Goal: Browse casually

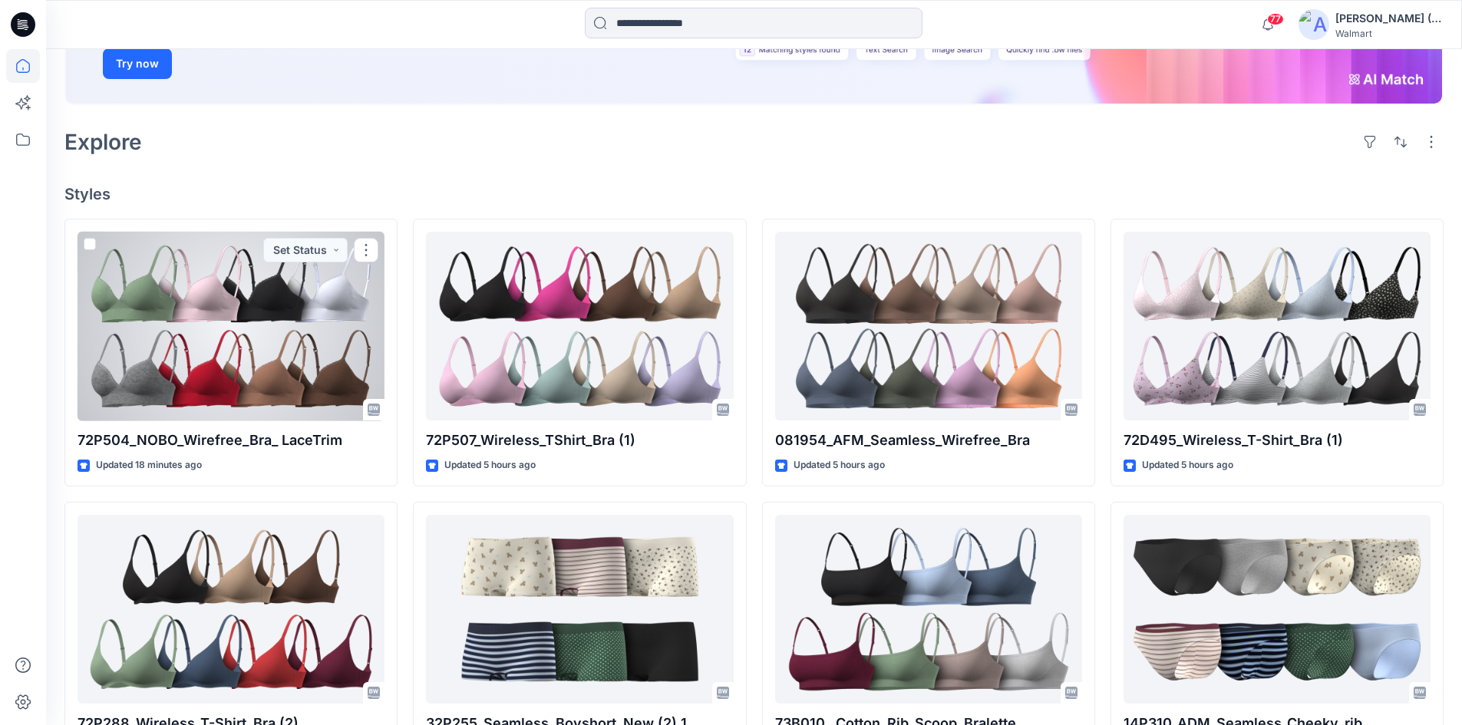
scroll to position [307, 0]
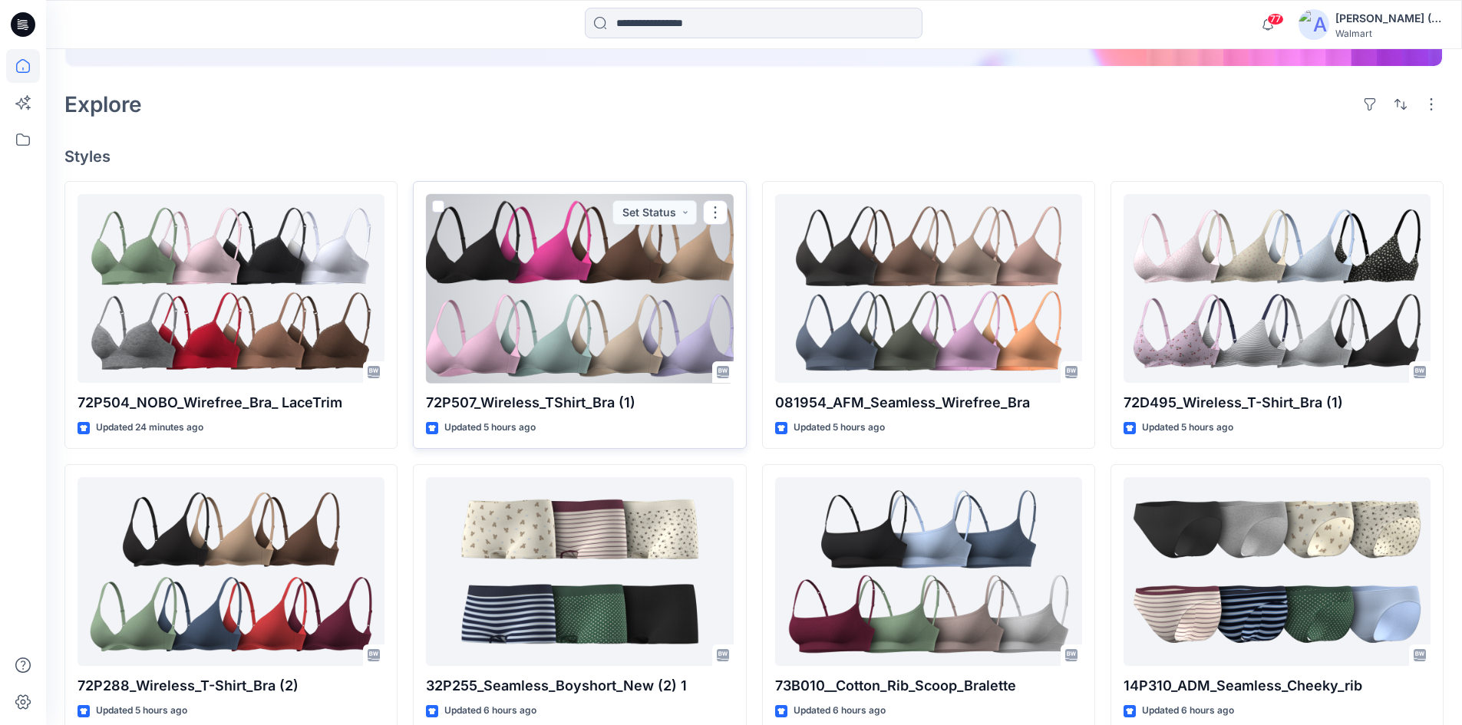
click at [710, 312] on div at bounding box center [579, 289] width 307 height 190
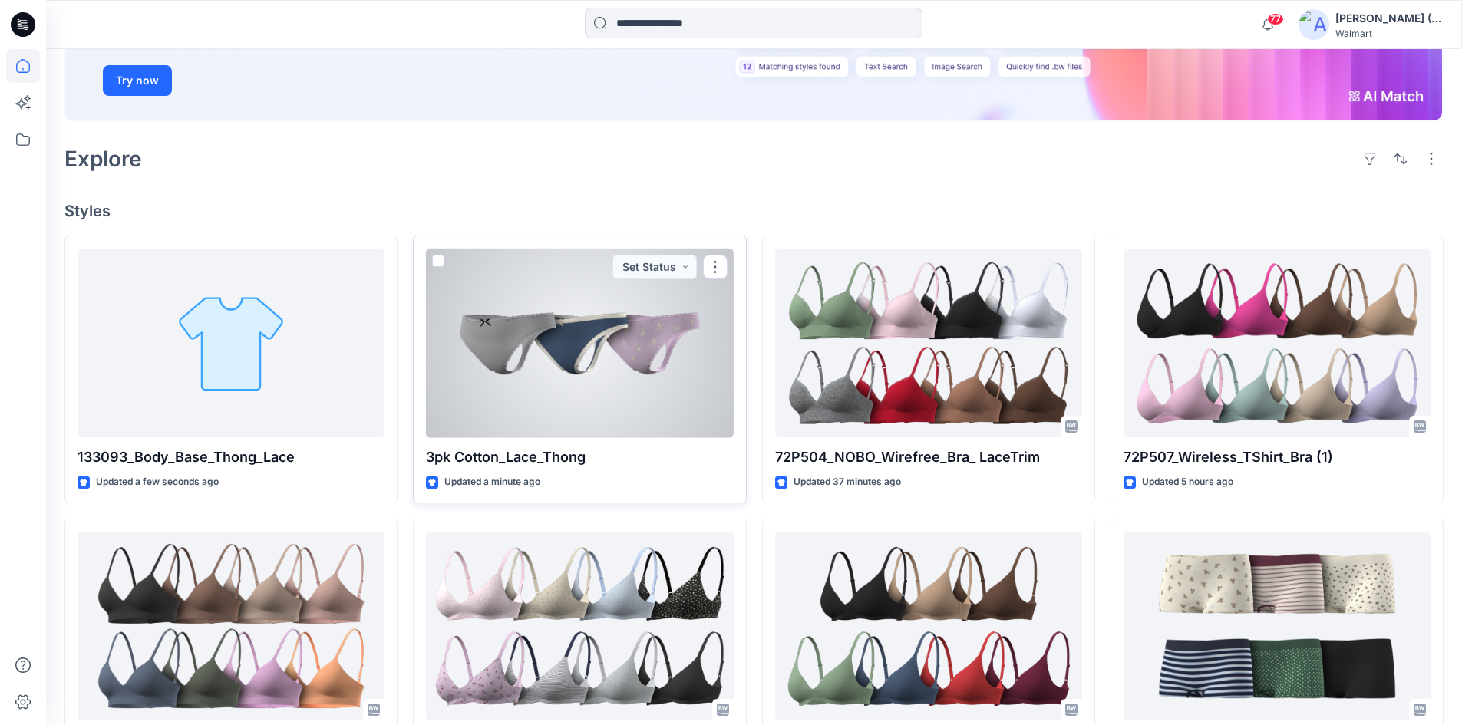
scroll to position [307, 0]
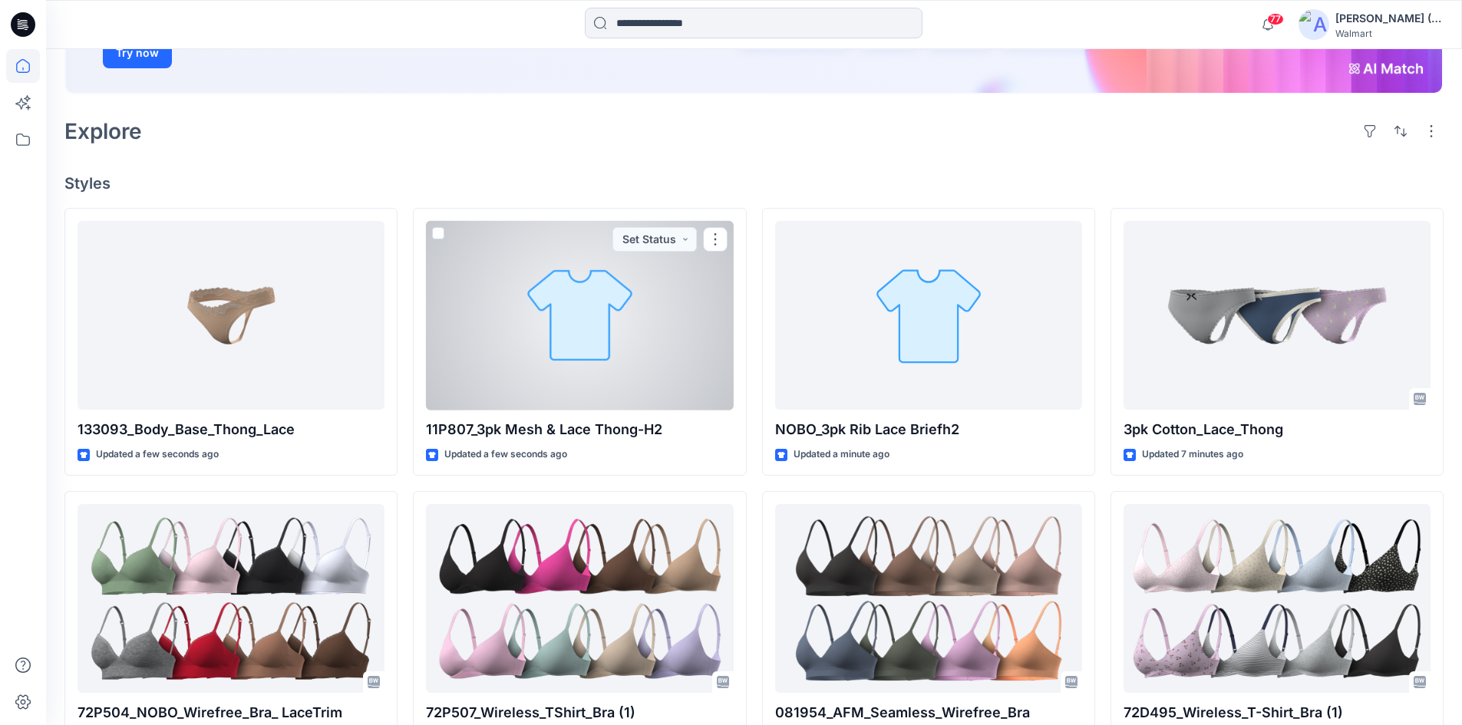
scroll to position [307, 0]
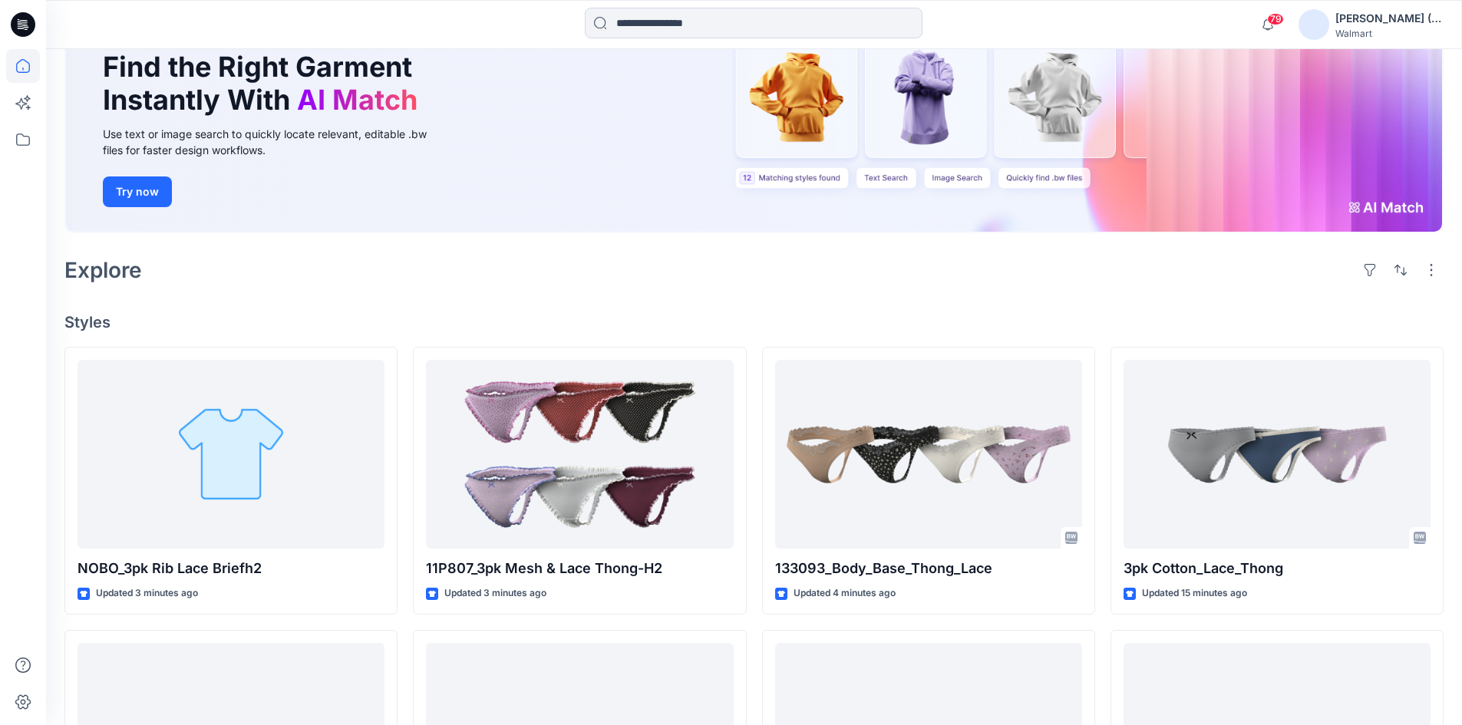
scroll to position [140, 0]
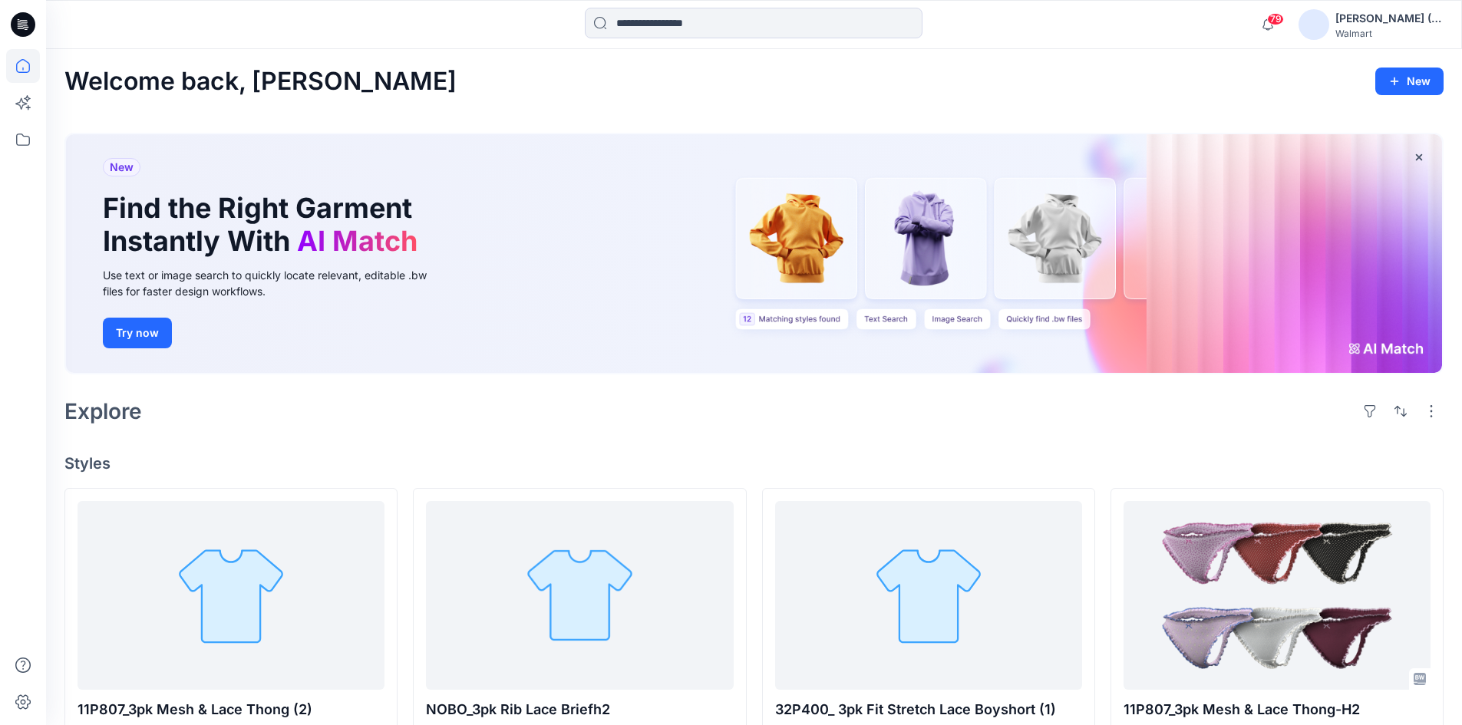
scroll to position [77, 0]
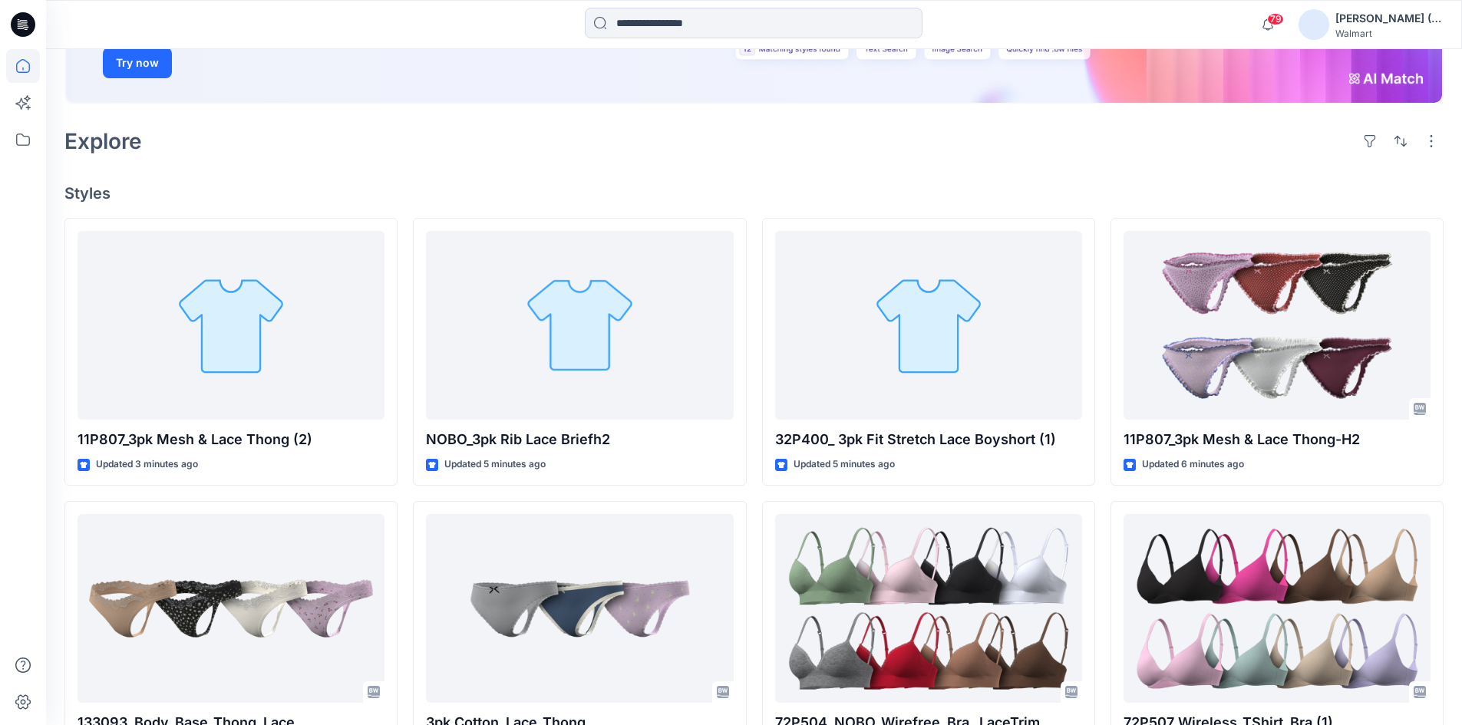
scroll to position [307, 0]
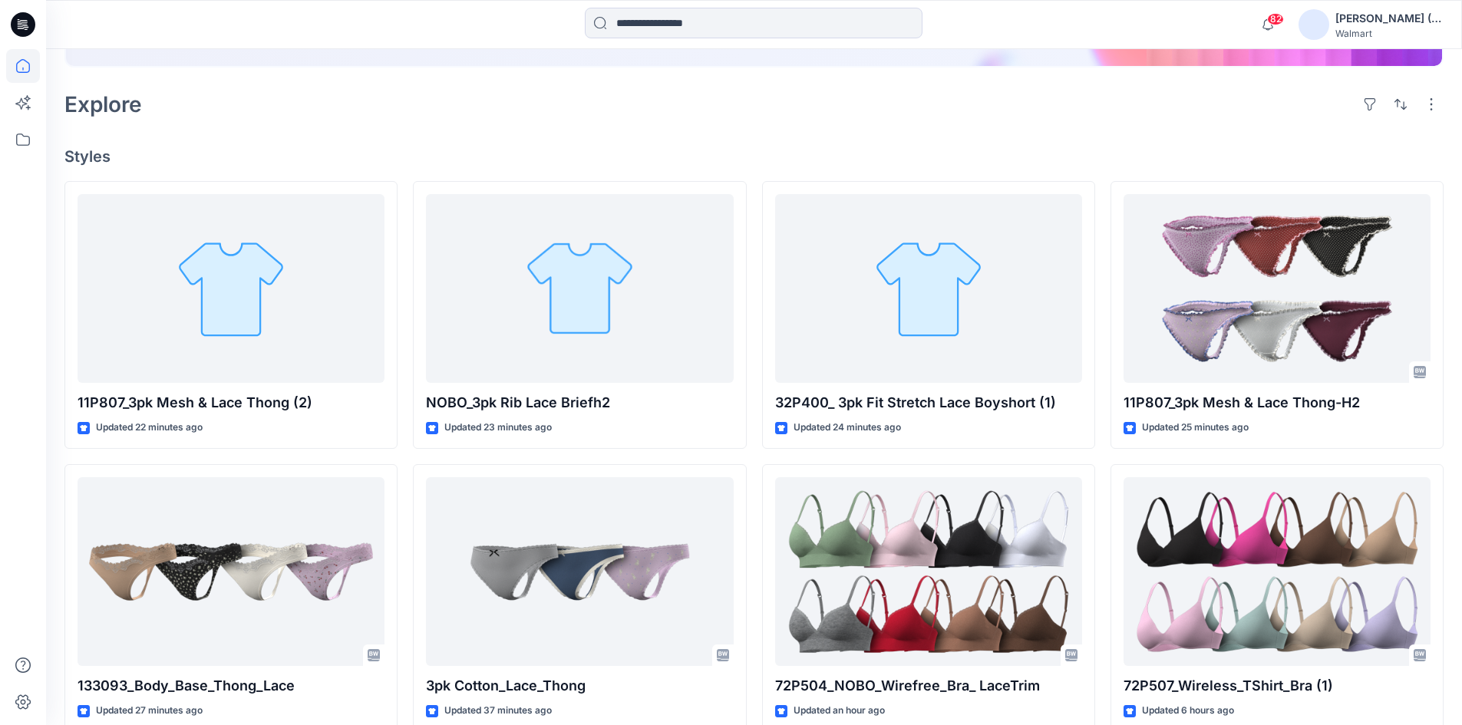
click at [374, 108] on div "Explore" at bounding box center [753, 104] width 1379 height 37
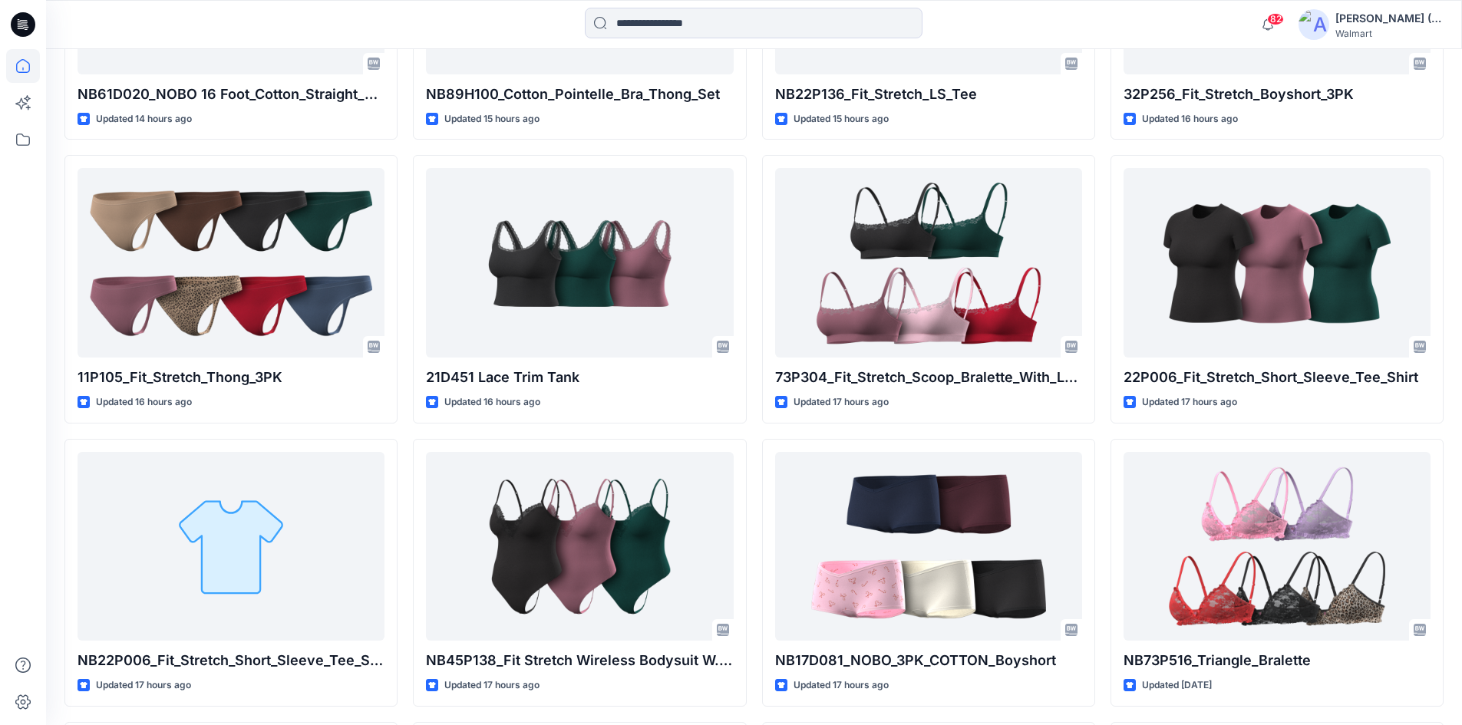
scroll to position [2908, 0]
